Goal: Navigation & Orientation: Understand site structure

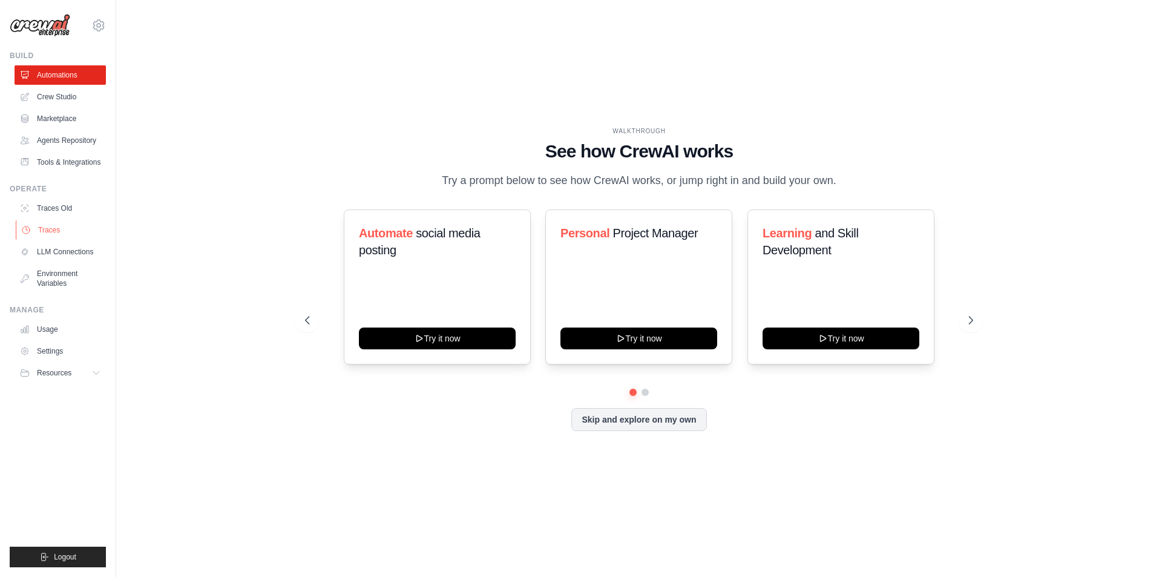
click at [54, 229] on link "Traces" at bounding box center [61, 229] width 91 height 19
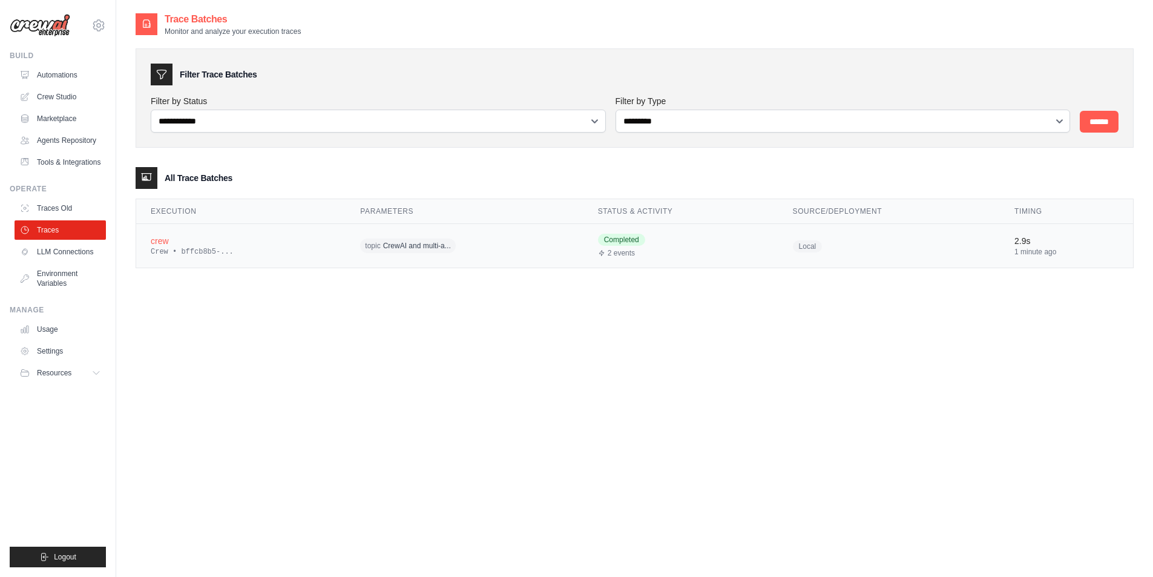
click at [236, 243] on div "crew" at bounding box center [241, 241] width 180 height 12
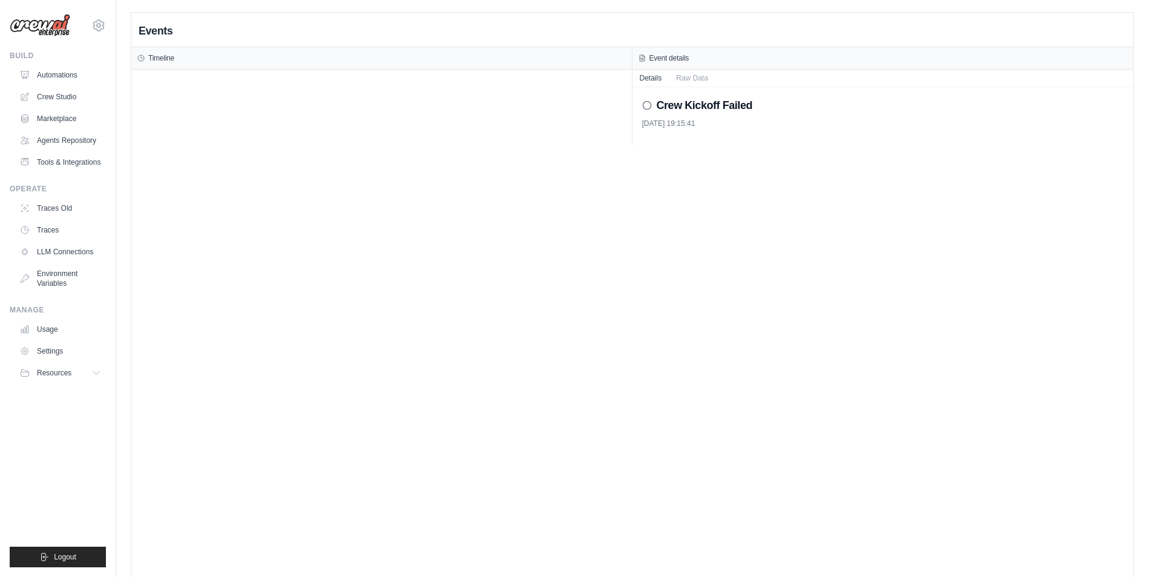
click at [713, 100] on h2 "Crew Kickoff Failed" at bounding box center [705, 105] width 96 height 17
click at [639, 105] on div "Crew Kickoff Failed 26/09/2025, 19:15:41" at bounding box center [883, 116] width 501 height 58
click at [642, 105] on icon at bounding box center [647, 106] width 10 height 10
click at [699, 79] on button "Raw Data" at bounding box center [692, 77] width 47 height 17
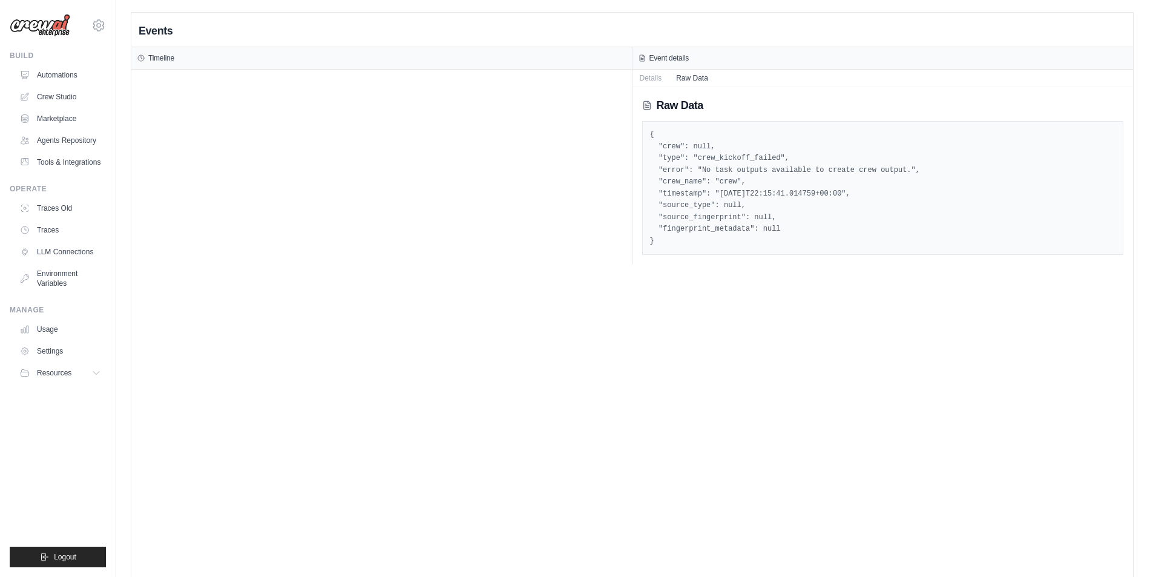
click at [335, 220] on div at bounding box center [381, 167] width 501 height 195
click at [60, 255] on link "LLM Connections" at bounding box center [61, 251] width 91 height 19
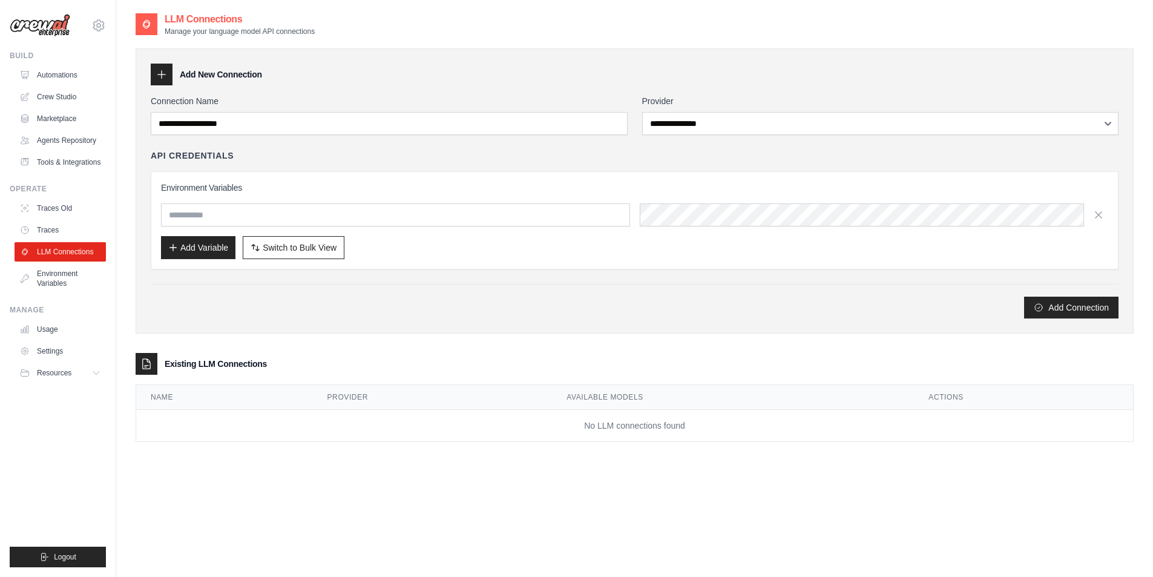
click at [52, 211] on link "Traces Old" at bounding box center [60, 208] width 91 height 19
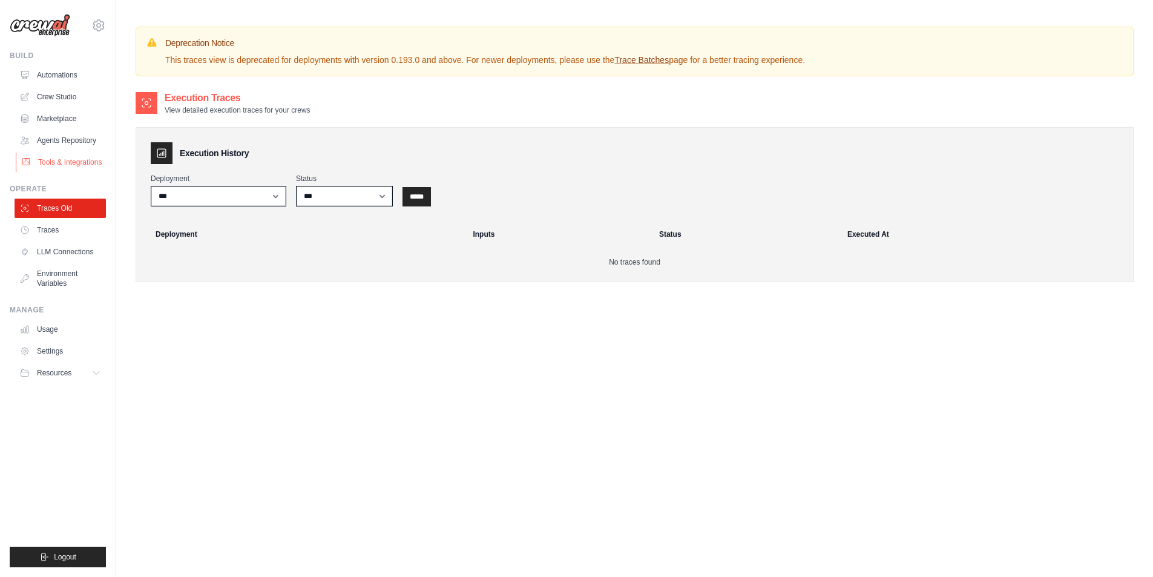
click at [55, 167] on link "Tools & Integrations" at bounding box center [61, 162] width 91 height 19
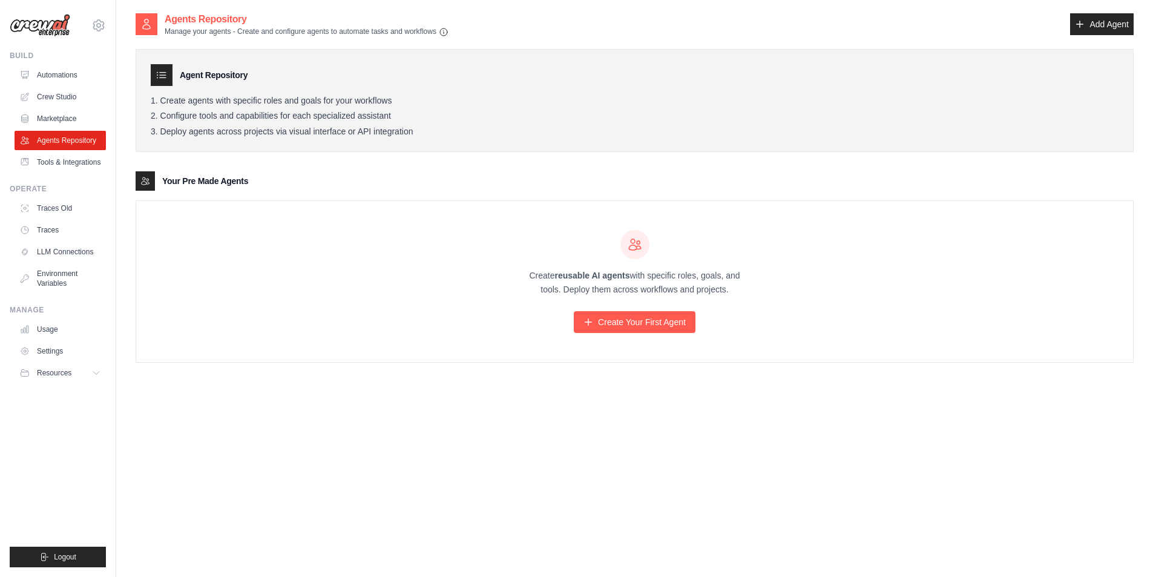
click at [64, 117] on link "Marketplace" at bounding box center [60, 118] width 91 height 19
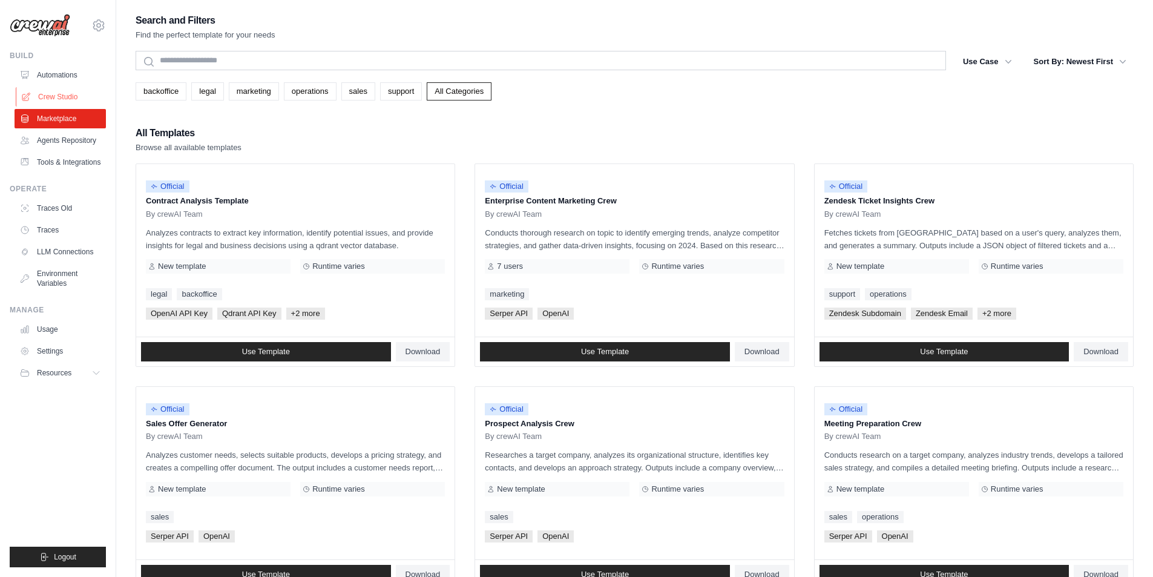
click at [65, 99] on link "Crew Studio" at bounding box center [61, 96] width 91 height 19
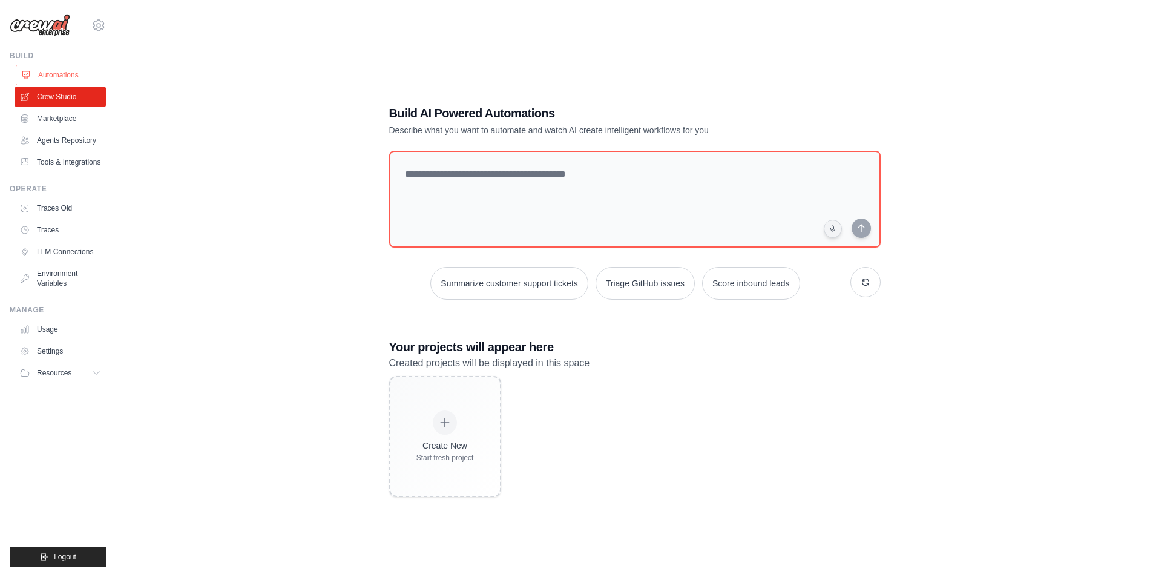
click at [66, 78] on link "Automations" at bounding box center [61, 74] width 91 height 19
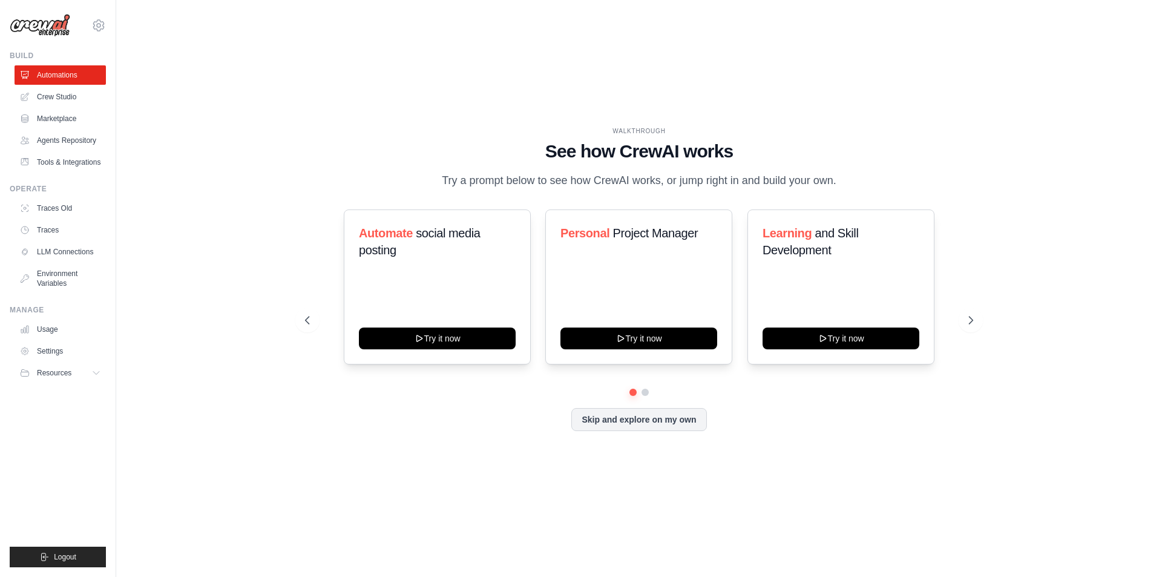
click at [543, 398] on div "Automate social media posting Try it now Personal Project Manager Try it now Le…" at bounding box center [639, 320] width 668 height 222
